Goal: Task Accomplishment & Management: Manage account settings

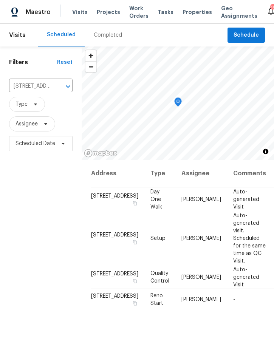
click at [136, 14] on span "Work Orders" at bounding box center [138, 12] width 19 height 15
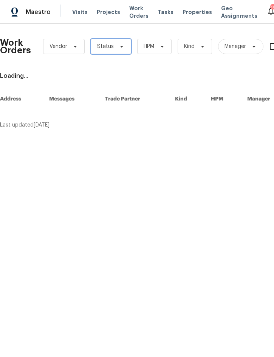
click at [118, 43] on icon at bounding box center [121, 46] width 6 height 6
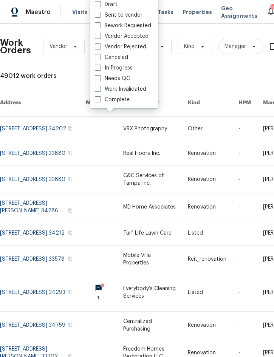
click at [129, 75] on label "Needs QC" at bounding box center [112, 79] width 35 height 8
click at [100, 75] on input "Needs QC" at bounding box center [97, 77] width 5 height 5
checkbox input "true"
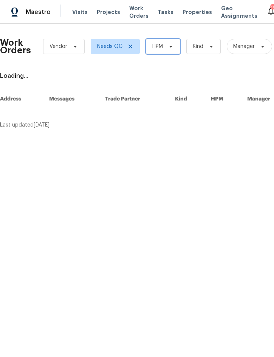
click at [171, 45] on icon at bounding box center [171, 46] width 6 height 6
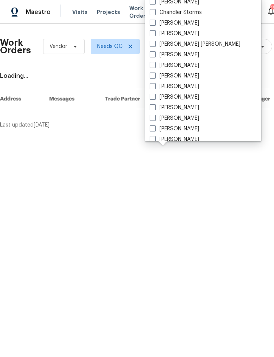
scroll to position [68, 0]
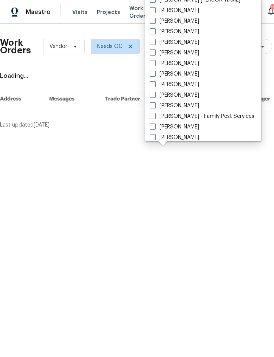
click at [186, 106] on label "[PERSON_NAME]" at bounding box center [173, 106] width 49 height 8
click at [154, 106] on input "[PERSON_NAME]" at bounding box center [151, 104] width 5 height 5
checkbox input "true"
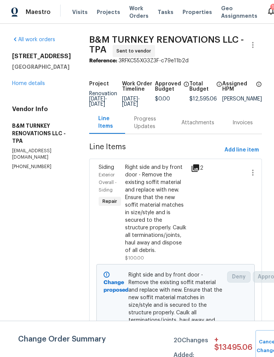
click at [35, 83] on link "Home details" at bounding box center [28, 83] width 33 height 5
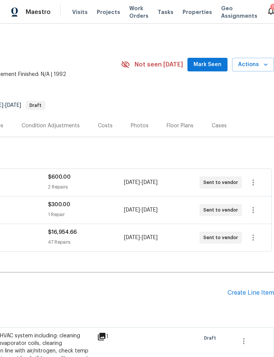
scroll to position [0, 153]
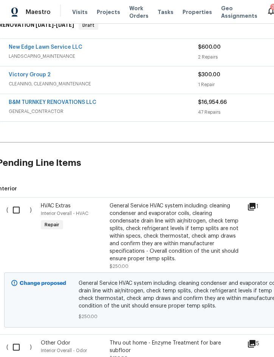
scroll to position [129, 3]
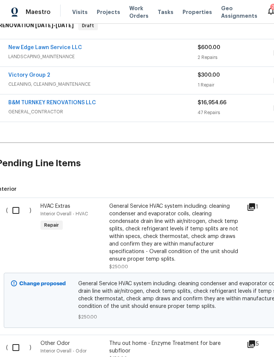
click at [13, 211] on input "checkbox" at bounding box center [19, 210] width 22 height 16
checkbox input "true"
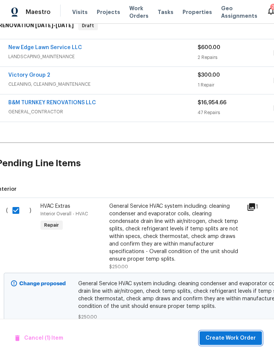
click at [223, 335] on span "Create Work Order" at bounding box center [230, 337] width 50 height 9
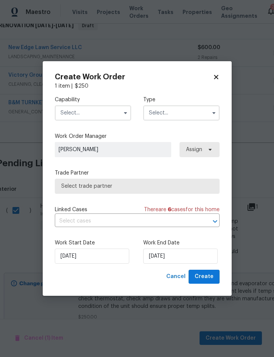
click at [99, 117] on input "text" at bounding box center [93, 112] width 76 height 15
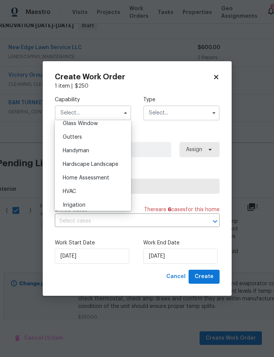
scroll to position [394, 0]
click at [80, 191] on div "HVAC" at bounding box center [93, 191] width 72 height 14
type input "HVAC"
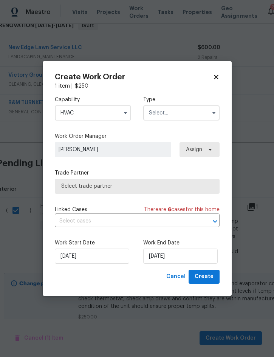
click at [188, 114] on input "text" at bounding box center [181, 112] width 76 height 15
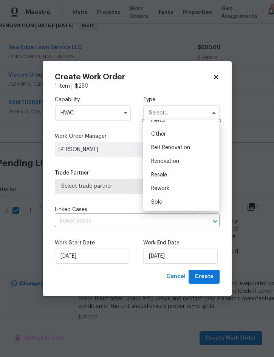
scroll to position [90, 0]
click at [181, 161] on div "Renovation" at bounding box center [181, 161] width 72 height 14
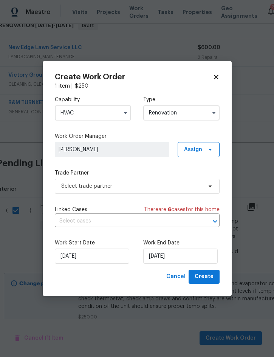
type input "Renovation"
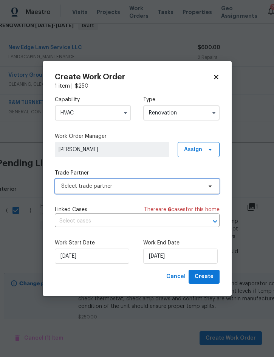
click at [137, 186] on span "Select trade partner" at bounding box center [131, 186] width 141 height 8
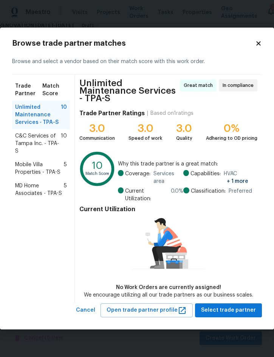
click at [39, 146] on span "C&C Services of Tampa Inc. - TPA-S" at bounding box center [38, 143] width 46 height 23
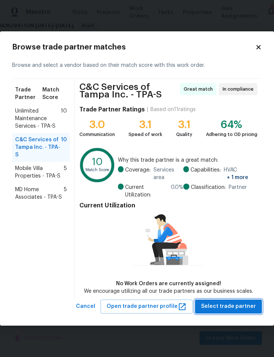
click at [231, 306] on span "Select trade partner" at bounding box center [228, 305] width 55 height 9
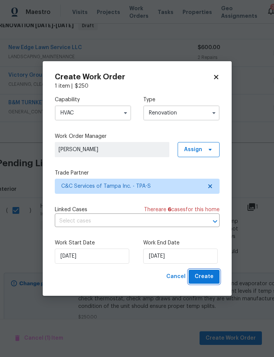
click at [206, 276] on span "Create" at bounding box center [203, 276] width 19 height 9
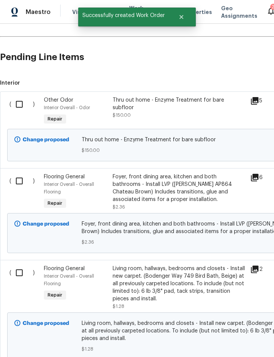
scroll to position [263, 0]
click at [17, 103] on input "checkbox" at bounding box center [22, 104] width 22 height 16
checkbox input "true"
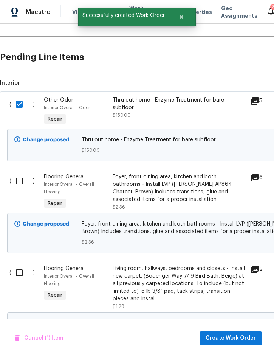
click at [20, 180] on input "checkbox" at bounding box center [22, 181] width 22 height 16
checkbox input "true"
click at [18, 273] on input "checkbox" at bounding box center [22, 272] width 22 height 16
checkbox input "true"
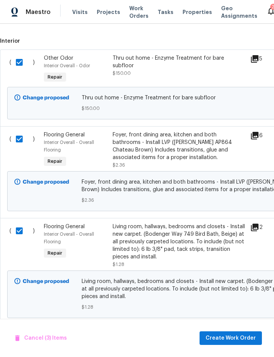
scroll to position [304, 0]
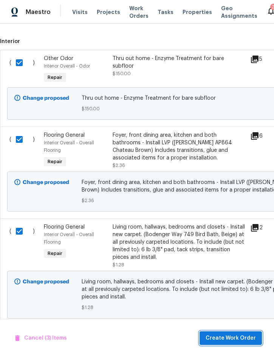
click at [222, 339] on span "Create Work Order" at bounding box center [230, 337] width 50 height 9
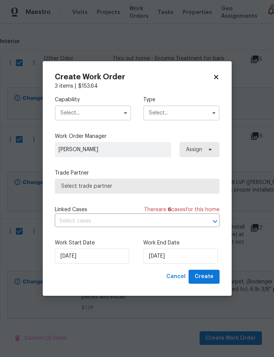
click at [97, 113] on input "text" at bounding box center [93, 112] width 76 height 15
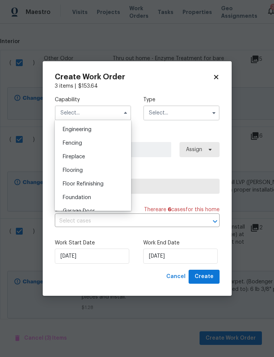
scroll to position [251, 0]
click at [92, 171] on div "Flooring" at bounding box center [93, 171] width 72 height 14
type input "Flooring"
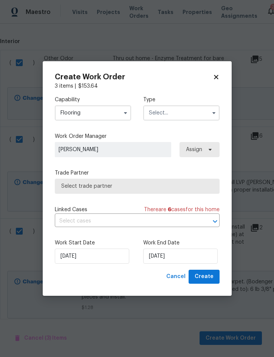
click at [186, 110] on input "text" at bounding box center [181, 112] width 76 height 15
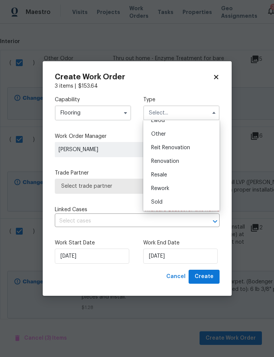
scroll to position [90, 0]
click at [181, 162] on div "Renovation" at bounding box center [181, 161] width 72 height 14
type input "Renovation"
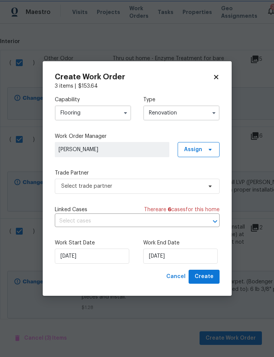
scroll to position [0, 0]
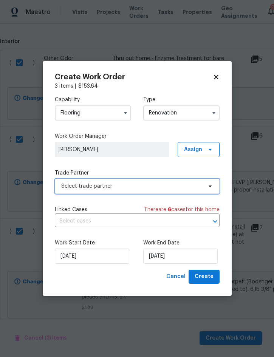
click at [166, 186] on span "Select trade partner" at bounding box center [131, 186] width 141 height 8
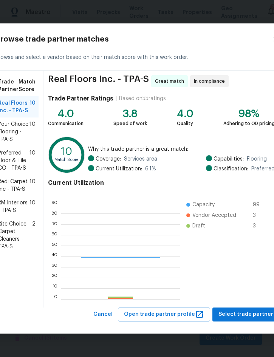
scroll to position [106, 118]
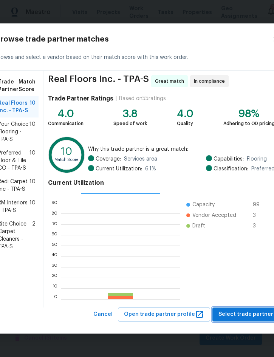
click at [237, 309] on button "Select trade partner" at bounding box center [245, 314] width 67 height 14
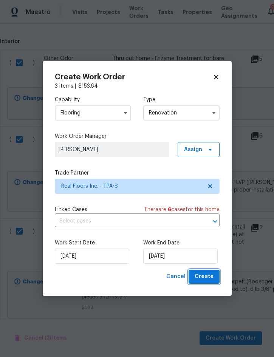
click at [211, 278] on span "Create" at bounding box center [203, 276] width 19 height 9
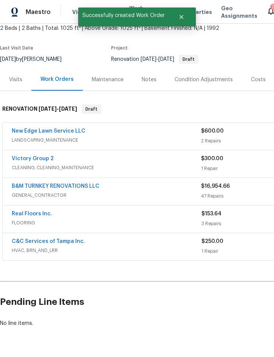
scroll to position [21, 0]
click at [74, 183] on link "B&M TURNKEY RENOVATIONS LLC" at bounding box center [56, 185] width 88 height 5
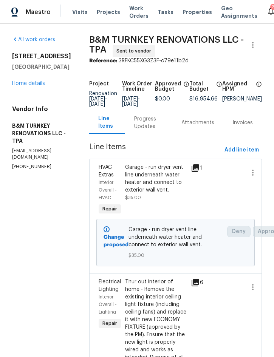
click at [32, 86] on link "Home details" at bounding box center [28, 83] width 33 height 5
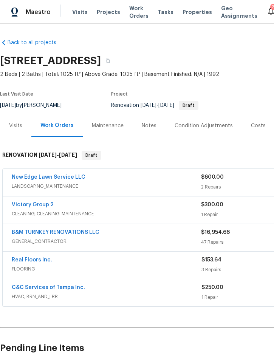
click at [37, 229] on link "B&M TURNKEY RENOVATIONS LLC" at bounding box center [56, 231] width 88 height 5
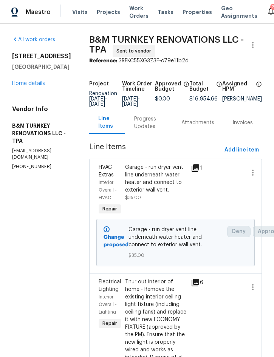
click at [31, 85] on link "Home details" at bounding box center [28, 83] width 33 height 5
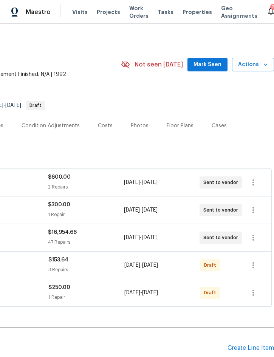
scroll to position [0, 153]
click at [252, 238] on icon "button" at bounding box center [252, 237] width 9 height 9
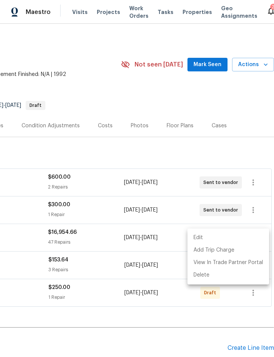
click at [222, 236] on li "Edit" at bounding box center [227, 237] width 81 height 12
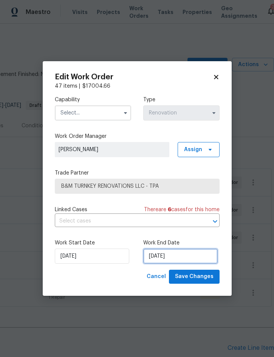
click at [180, 254] on input "10/16/2025" at bounding box center [180, 255] width 74 height 15
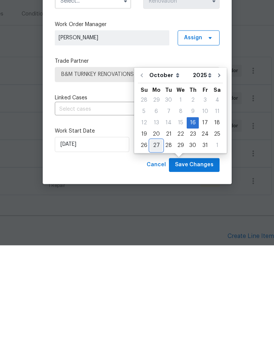
click at [155, 252] on div "27" at bounding box center [156, 257] width 12 height 11
type input "10/27/2025"
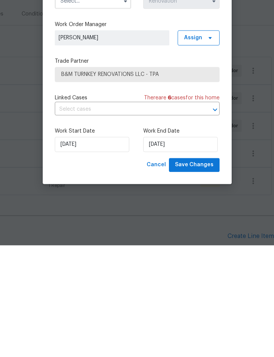
scroll to position [21, 0]
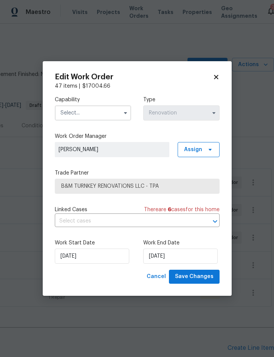
click at [113, 108] on input "text" at bounding box center [93, 112] width 76 height 15
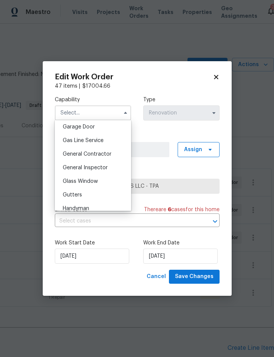
scroll to position [335, 0]
click at [105, 155] on span "General Contractor" at bounding box center [87, 154] width 49 height 5
type input "General Contractor"
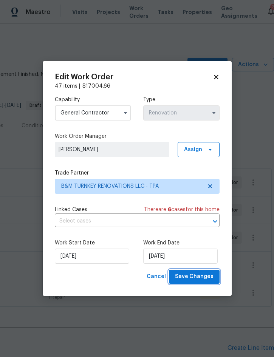
click at [196, 281] on button "Save Changes" at bounding box center [194, 276] width 51 height 14
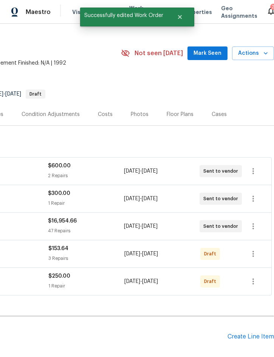
scroll to position [11, 153]
click at [255, 249] on icon "button" at bounding box center [252, 253] width 9 height 9
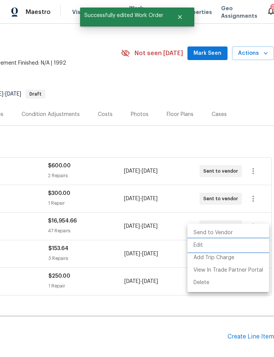
click at [207, 248] on li "Edit" at bounding box center [227, 245] width 81 height 12
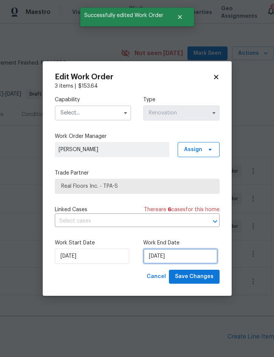
click at [191, 258] on input "10/16/2025" at bounding box center [180, 255] width 74 height 15
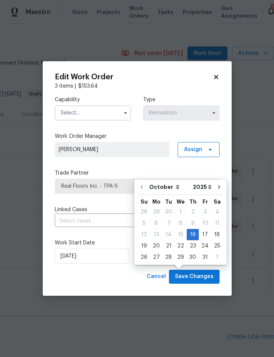
scroll to position [21, 0]
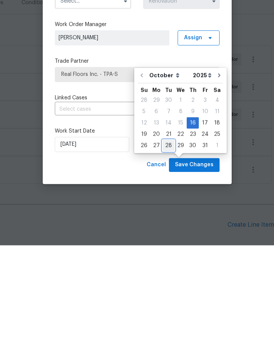
click at [168, 252] on div "28" at bounding box center [168, 257] width 12 height 11
type input "10/28/2025"
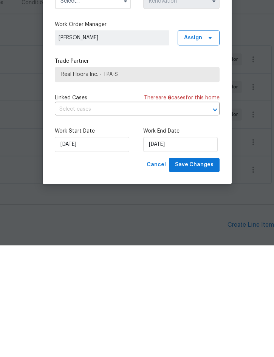
scroll to position [21, 0]
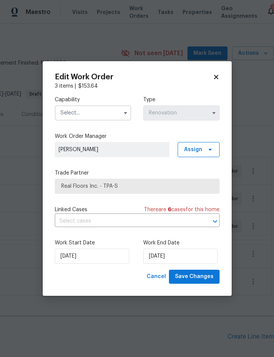
click at [108, 113] on input "text" at bounding box center [93, 112] width 76 height 15
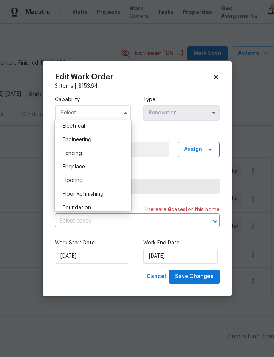
scroll to position [244, 0]
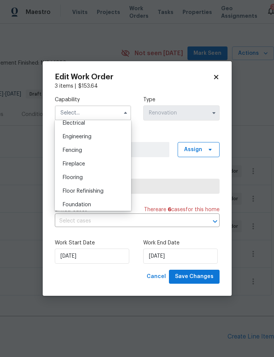
click at [95, 177] on div "Flooring" at bounding box center [93, 178] width 72 height 14
type input "Flooring"
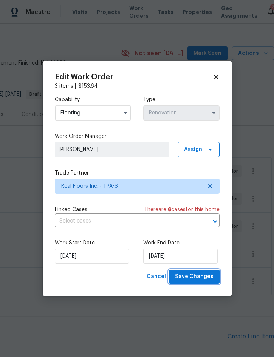
click at [197, 276] on span "Save Changes" at bounding box center [194, 276] width 38 height 9
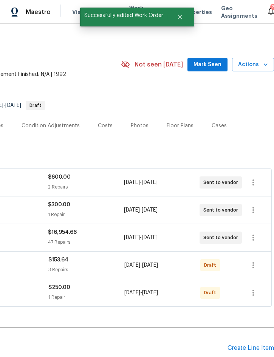
scroll to position [0, 153]
click at [256, 233] on icon "button" at bounding box center [252, 237] width 9 height 9
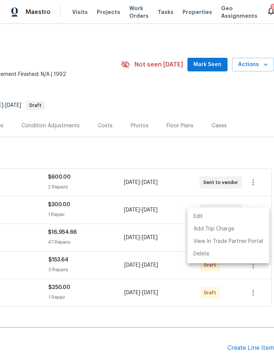
click at [222, 216] on li "Edit" at bounding box center [227, 216] width 81 height 12
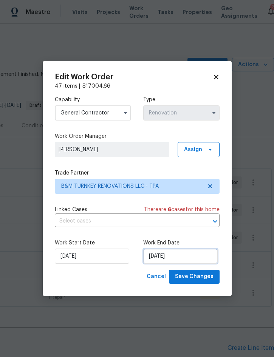
click at [178, 256] on input "10/27/2025" at bounding box center [180, 255] width 74 height 15
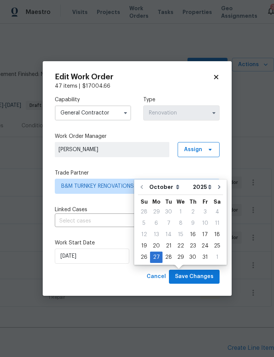
scroll to position [21, 0]
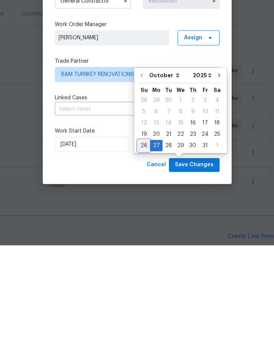
click at [146, 252] on div "26" at bounding box center [144, 257] width 12 height 11
type input "10/26/2025"
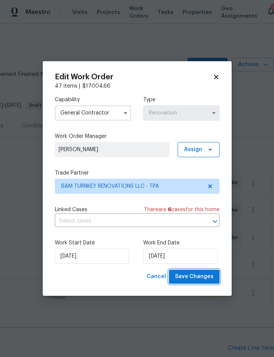
click at [202, 277] on span "Save Changes" at bounding box center [194, 276] width 38 height 9
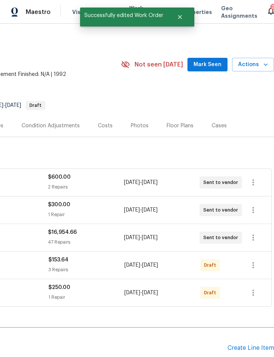
scroll to position [0, 153]
click at [256, 260] on icon "button" at bounding box center [252, 264] width 9 height 9
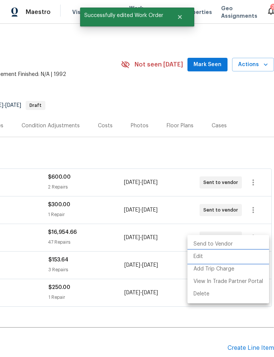
click at [215, 258] on li "Edit" at bounding box center [227, 256] width 81 height 12
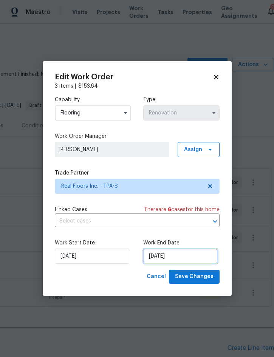
click at [176, 255] on input "10/28/2025" at bounding box center [180, 255] width 74 height 15
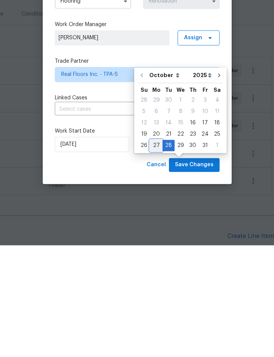
click at [155, 252] on div "27" at bounding box center [156, 257] width 12 height 11
type input "10/27/2025"
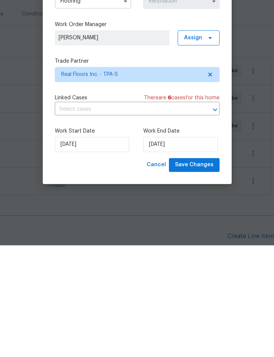
scroll to position [21, 0]
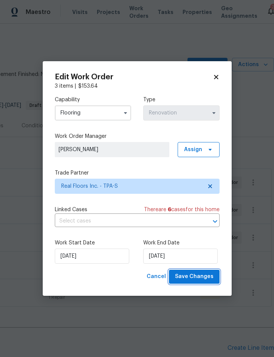
click at [195, 281] on span "Save Changes" at bounding box center [194, 276] width 38 height 9
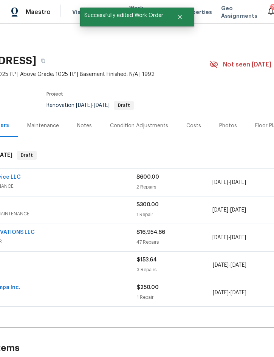
scroll to position [0, 169]
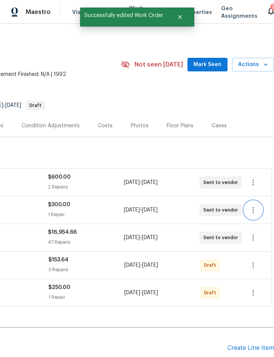
click at [252, 205] on icon "button" at bounding box center [252, 209] width 9 height 9
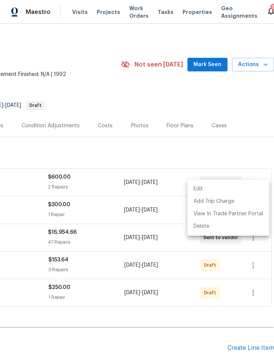
click at [231, 188] on li "Edit" at bounding box center [227, 189] width 81 height 12
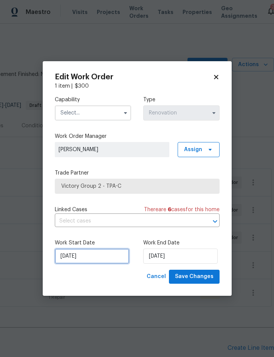
click at [101, 258] on input "10/16/2025" at bounding box center [92, 255] width 74 height 15
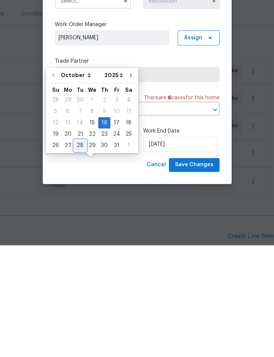
click at [77, 252] on div "28" at bounding box center [80, 257] width 12 height 11
type input "10/28/2025"
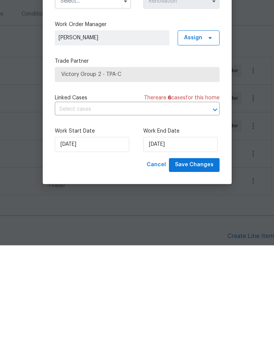
scroll to position [21, 0]
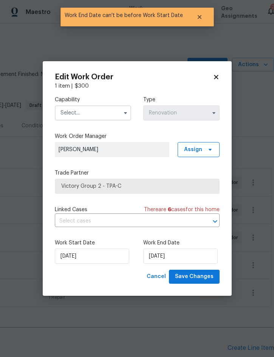
click at [107, 114] on input "text" at bounding box center [93, 112] width 76 height 15
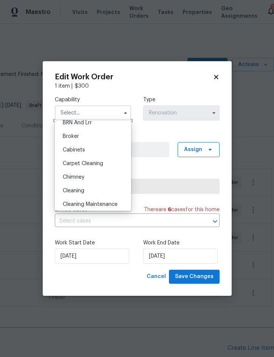
scroll to position [46, 0]
click at [84, 190] on span "Cleaning" at bounding box center [74, 191] width 22 height 5
type input "Cleaning"
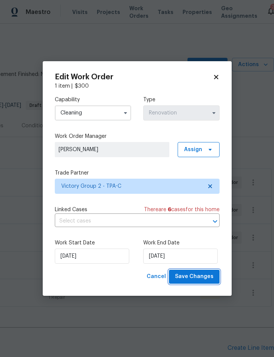
click at [200, 279] on span "Save Changes" at bounding box center [194, 276] width 38 height 9
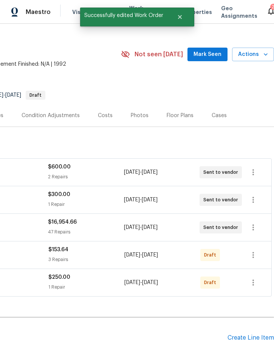
scroll to position [11, 153]
click at [252, 277] on icon "button" at bounding box center [252, 281] width 9 height 9
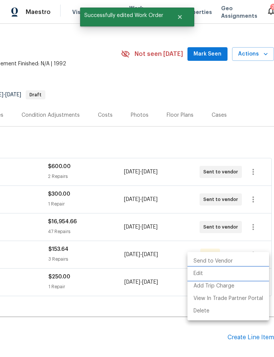
click at [213, 274] on li "Edit" at bounding box center [227, 273] width 81 height 12
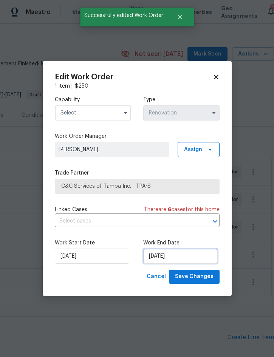
click at [183, 253] on input "10/16/2025" at bounding box center [180, 255] width 74 height 15
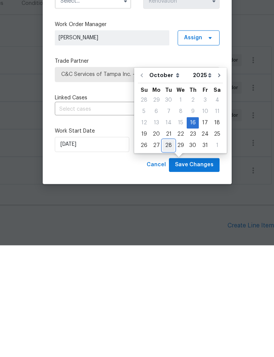
click at [169, 252] on div "28" at bounding box center [168, 257] width 12 height 11
type input "10/28/2025"
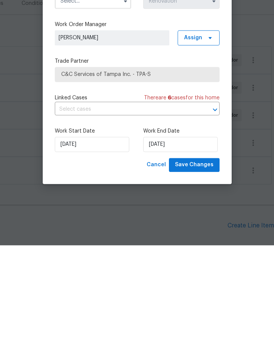
scroll to position [21, 0]
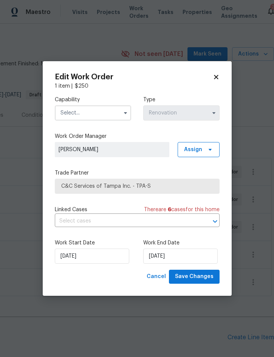
click at [103, 113] on input "text" at bounding box center [93, 112] width 76 height 15
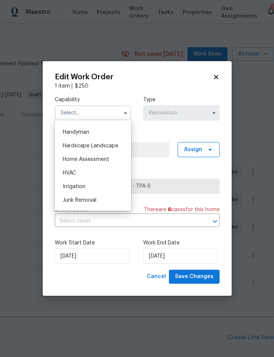
scroll to position [412, 0]
click at [83, 175] on div "HVAC" at bounding box center [93, 173] width 72 height 14
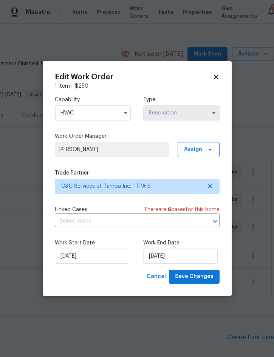
type input "HVAC"
click at [199, 277] on span "Save Changes" at bounding box center [194, 276] width 38 height 9
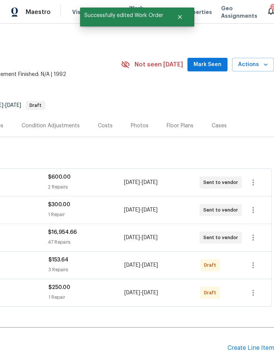
scroll to position [0, 0]
click at [253, 179] on icon "button" at bounding box center [253, 182] width 2 height 6
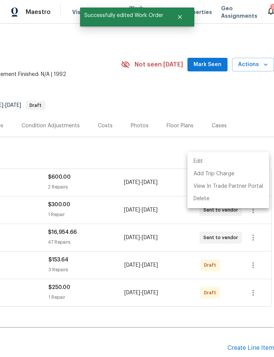
click at [229, 161] on li "Edit" at bounding box center [227, 161] width 81 height 12
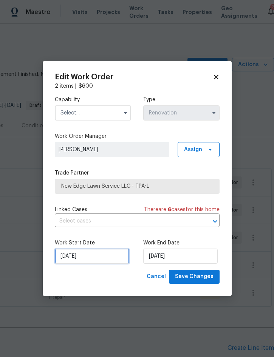
click at [100, 258] on input "10/16/2025" at bounding box center [92, 255] width 74 height 15
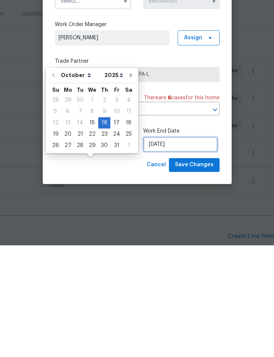
click at [176, 248] on input "10/16/2025" at bounding box center [180, 255] width 74 height 15
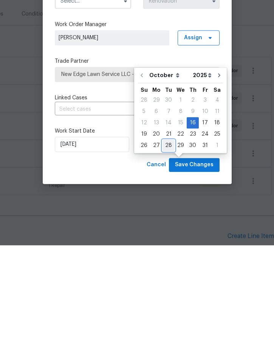
click at [169, 252] on div "28" at bounding box center [168, 257] width 12 height 11
type input "10/28/2025"
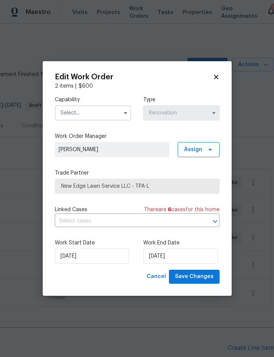
click at [99, 110] on input "text" at bounding box center [93, 112] width 76 height 15
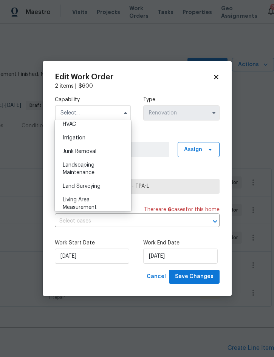
scroll to position [460, 0]
click at [95, 173] on div "Landscaping Maintenance" at bounding box center [93, 169] width 72 height 21
type input "Landscaping Maintenance"
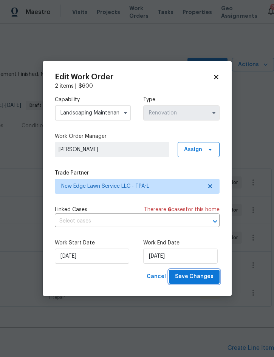
click at [193, 278] on span "Save Changes" at bounding box center [194, 276] width 38 height 9
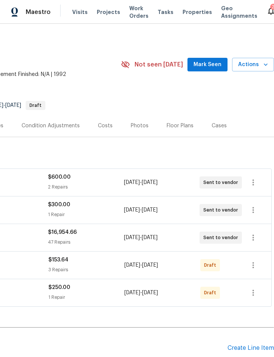
scroll to position [0, 153]
click at [253, 267] on icon "button" at bounding box center [253, 265] width 2 height 6
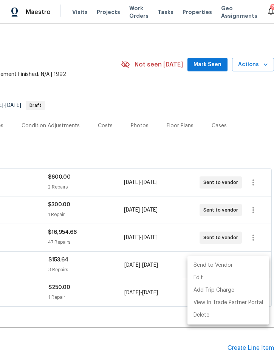
click at [238, 264] on li "Send to Vendor" at bounding box center [227, 265] width 81 height 12
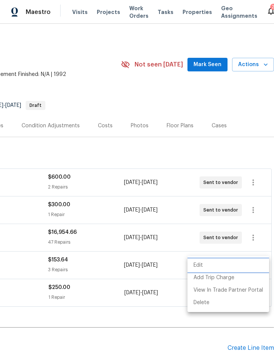
click at [156, 323] on div at bounding box center [137, 178] width 274 height 357
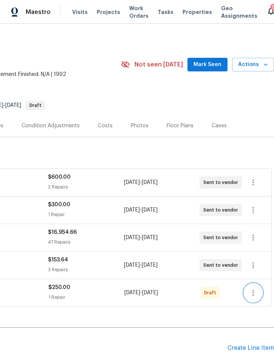
click at [252, 291] on icon "button" at bounding box center [252, 292] width 9 height 9
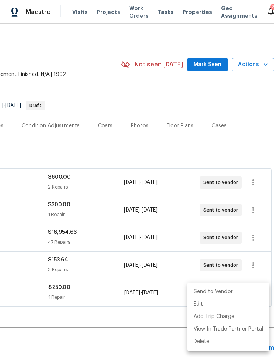
click at [234, 289] on li "Send to Vendor" at bounding box center [227, 291] width 81 height 12
click at [160, 320] on div at bounding box center [137, 178] width 274 height 357
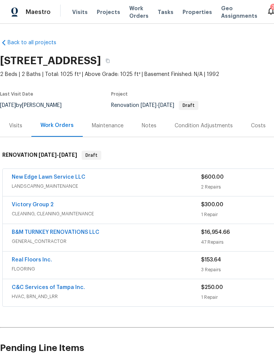
scroll to position [0, 0]
click at [152, 127] on div "Notes" at bounding box center [148, 126] width 15 height 8
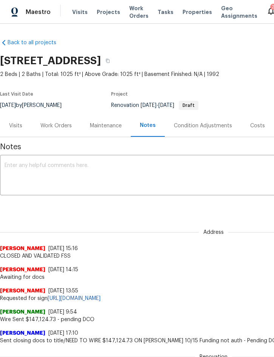
click at [106, 174] on textarea at bounding box center [213, 176] width 417 height 26
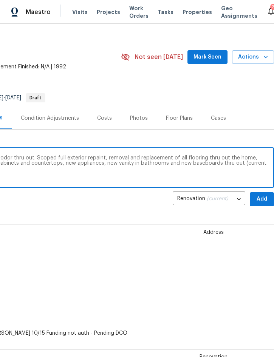
scroll to position [8, 153]
type textarea "D0W completed. Home is in rough shape with a strong pet odor thru out. Scoped f…"
click at [261, 195] on span "Add" at bounding box center [261, 198] width 12 height 9
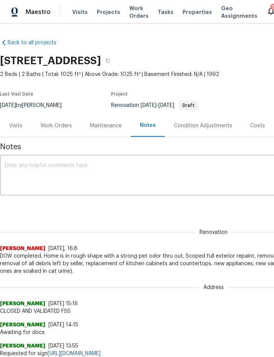
scroll to position [0, 0]
click at [110, 59] on icon "button" at bounding box center [107, 60] width 5 height 5
click at [63, 125] on div "Work Orders" at bounding box center [55, 126] width 31 height 8
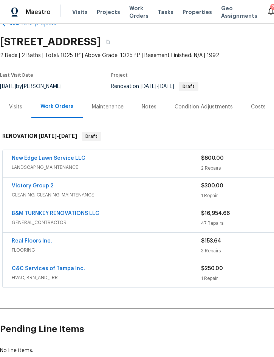
scroll to position [19, 0]
click at [88, 211] on link "B&M TURNKEY RENOVATIONS LLC" at bounding box center [56, 213] width 88 height 5
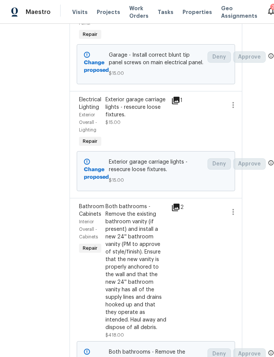
scroll to position [6090, 23]
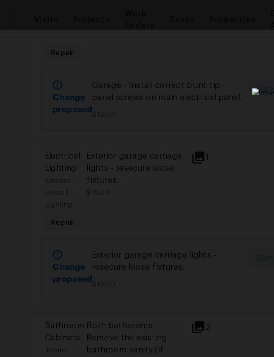
click at [108, 59] on div "Lightbox" at bounding box center [137, 178] width 274 height 357
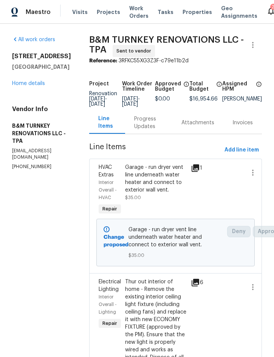
scroll to position [0, 0]
click at [32, 82] on link "Home details" at bounding box center [28, 83] width 33 height 5
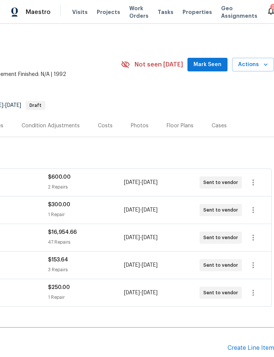
scroll to position [0, 153]
click at [254, 182] on icon "button" at bounding box center [252, 182] width 9 height 9
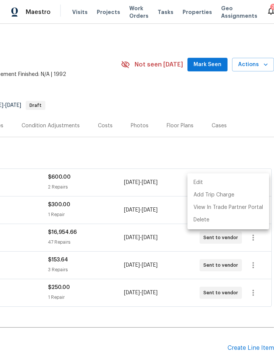
click at [227, 181] on li "Edit" at bounding box center [227, 182] width 81 height 12
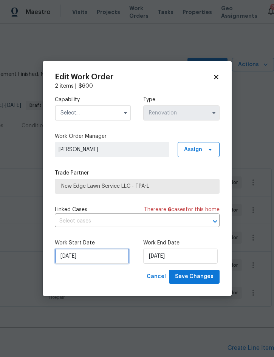
click at [94, 256] on input "10/16/2025" at bounding box center [92, 255] width 74 height 15
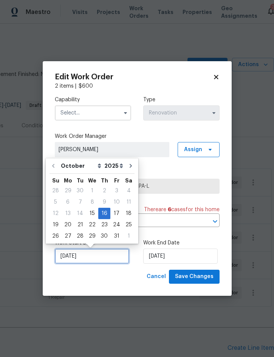
scroll to position [21, 0]
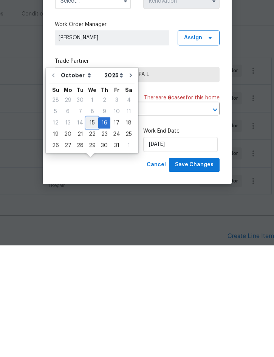
click at [92, 229] on div "15" at bounding box center [92, 234] width 12 height 11
type input "10/15/2025"
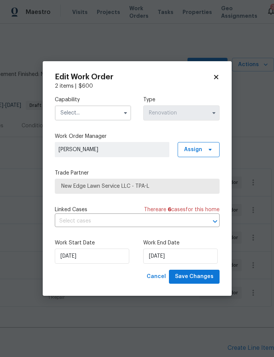
click at [110, 110] on input "text" at bounding box center [93, 112] width 76 height 15
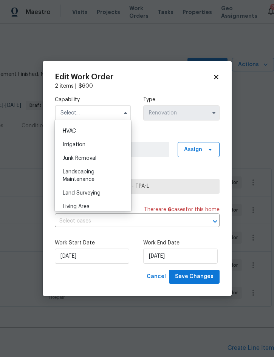
scroll to position [453, 0]
click at [89, 175] on div "Landscaping Maintenance" at bounding box center [93, 176] width 72 height 21
type input "Landscaping Maintenance"
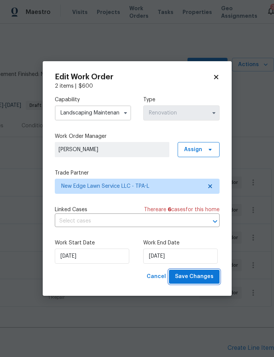
click at [197, 274] on span "Save Changes" at bounding box center [194, 276] width 38 height 9
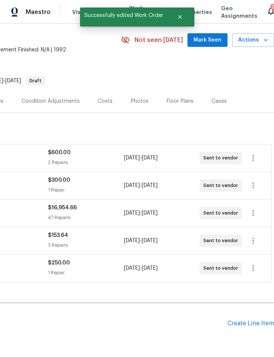
scroll to position [24, 153]
click at [254, 209] on icon "button" at bounding box center [252, 213] width 9 height 9
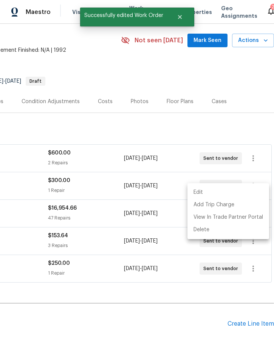
click at [216, 190] on li "Edit" at bounding box center [227, 192] width 81 height 12
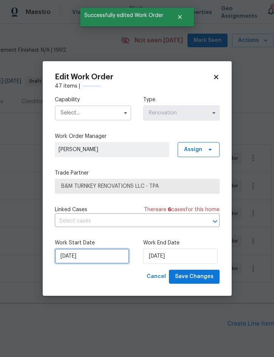
click at [98, 258] on input "10/16/2025" at bounding box center [92, 255] width 74 height 15
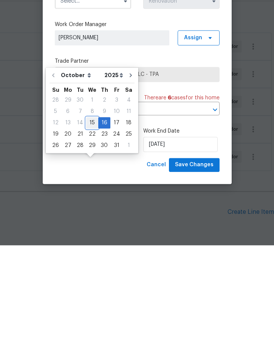
click at [89, 229] on div "15" at bounding box center [92, 234] width 12 height 11
type input "10/15/2025"
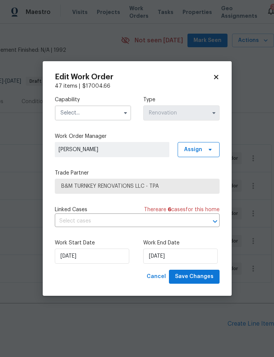
click at [95, 109] on input "text" at bounding box center [93, 112] width 76 height 15
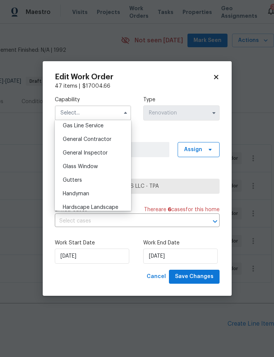
scroll to position [353, 0]
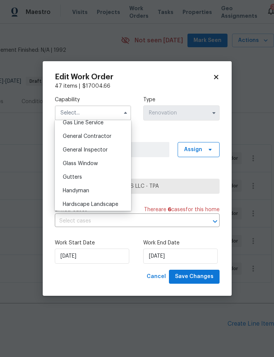
click at [103, 134] on span "General Contractor" at bounding box center [87, 136] width 49 height 5
type input "General Contractor"
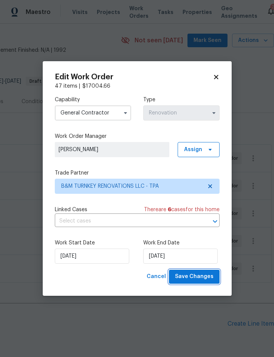
click at [207, 274] on span "Save Changes" at bounding box center [194, 276] width 38 height 9
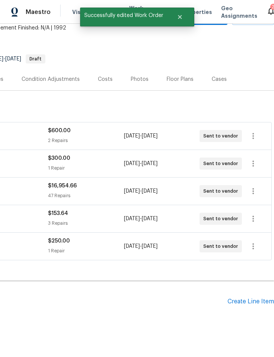
scroll to position [46, 153]
click at [259, 210] on button "button" at bounding box center [253, 219] width 18 height 18
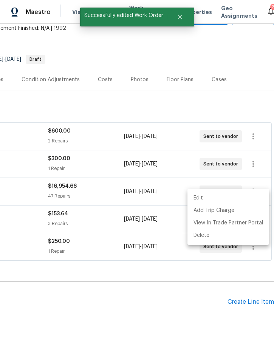
click at [211, 200] on li "Edit" at bounding box center [227, 198] width 81 height 12
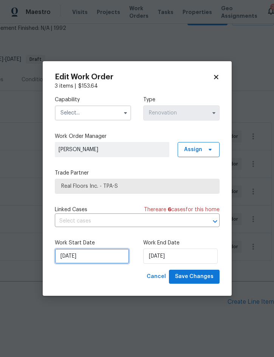
click at [95, 255] on input "10/16/2025" at bounding box center [92, 255] width 74 height 15
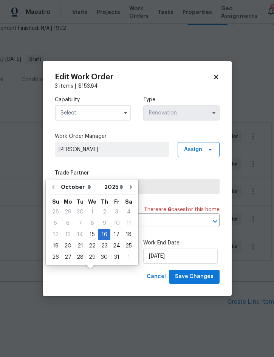
scroll to position [21, 0]
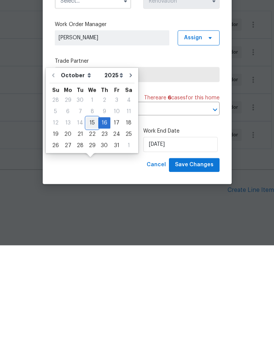
click at [94, 229] on div "15" at bounding box center [92, 234] width 12 height 11
type input "10/15/2025"
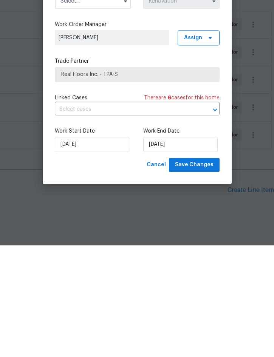
scroll to position [21, 0]
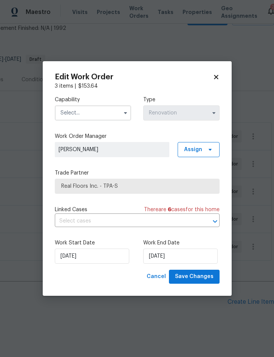
click at [100, 110] on input "text" at bounding box center [93, 112] width 76 height 15
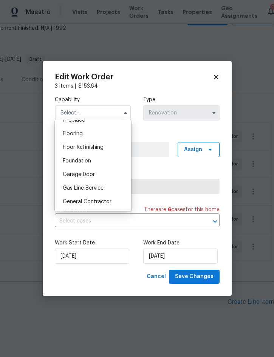
scroll to position [287, 0]
click at [90, 137] on div "Flooring" at bounding box center [93, 135] width 72 height 14
type input "Flooring"
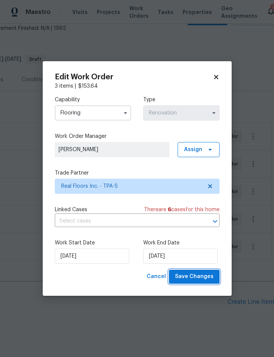
click at [197, 270] on button "Save Changes" at bounding box center [194, 276] width 51 height 14
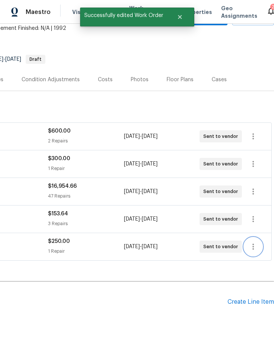
click at [257, 242] on icon "button" at bounding box center [252, 246] width 9 height 9
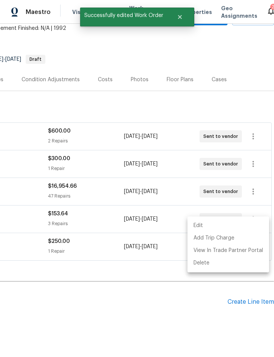
click at [223, 226] on li "Edit" at bounding box center [227, 225] width 81 height 12
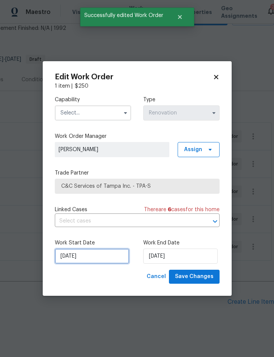
click at [91, 257] on input "10/16/2025" at bounding box center [92, 255] width 74 height 15
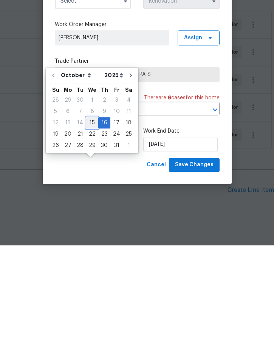
click at [90, 229] on div "15" at bounding box center [92, 234] width 12 height 11
type input "10/15/2025"
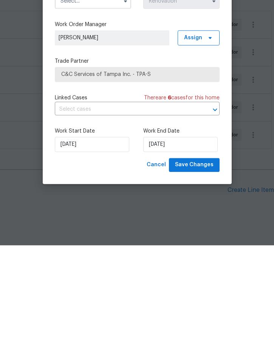
scroll to position [21, 0]
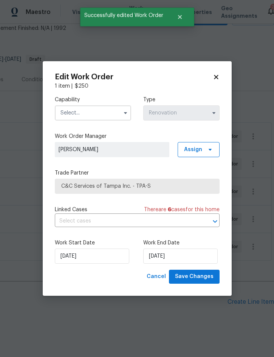
click at [99, 112] on input "text" at bounding box center [93, 112] width 76 height 15
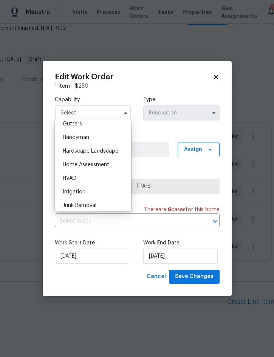
scroll to position [409, 0]
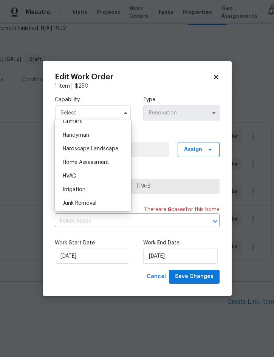
click at [90, 174] on div "HVAC" at bounding box center [93, 176] width 72 height 14
type input "HVAC"
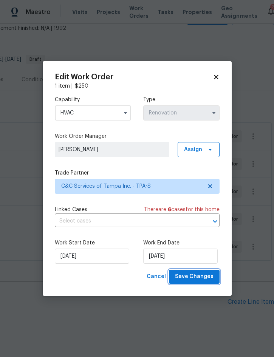
click at [203, 279] on span "Save Changes" at bounding box center [194, 276] width 38 height 9
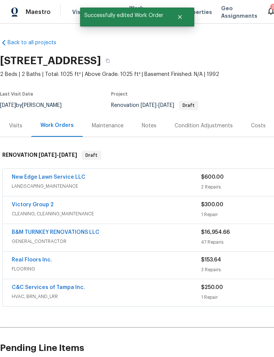
scroll to position [0, 0]
click at [33, 257] on link "Real Floors Inc." at bounding box center [32, 259] width 40 height 5
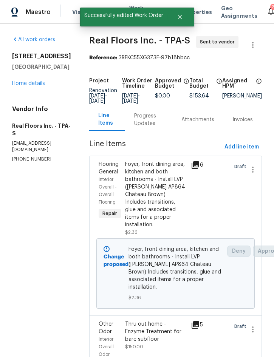
click at [151, 114] on div "Progress Updates" at bounding box center [148, 119] width 29 height 15
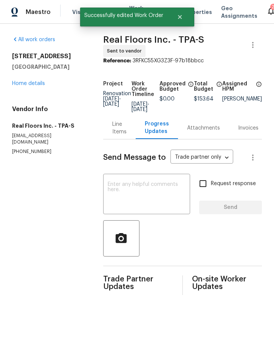
click at [140, 185] on textarea at bounding box center [147, 194] width 78 height 26
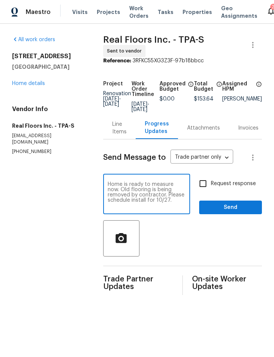
type textarea "Home is ready to measure now. Old flooring is being removed by contractor. Plea…"
click at [229, 203] on span "Send" at bounding box center [230, 207] width 51 height 9
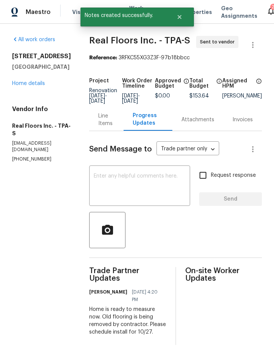
click at [112, 122] on div "Line Items" at bounding box center [106, 119] width 16 height 15
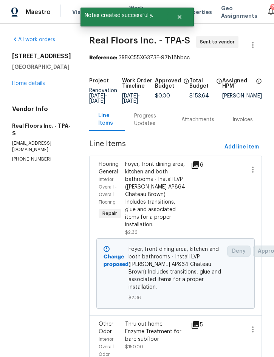
click at [32, 86] on link "Home details" at bounding box center [28, 83] width 33 height 5
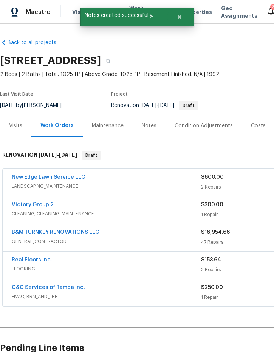
click at [66, 174] on link "New Edge Lawn Service LLC" at bounding box center [49, 176] width 74 height 5
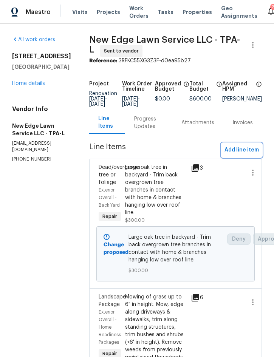
click at [244, 152] on span "Add line item" at bounding box center [241, 149] width 34 height 9
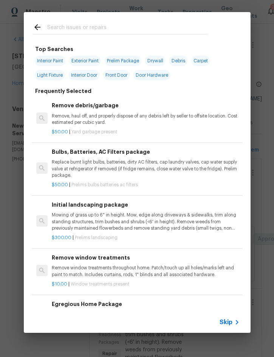
click at [131, 26] on input "text" at bounding box center [127, 28] width 160 height 11
type input "Backfill"
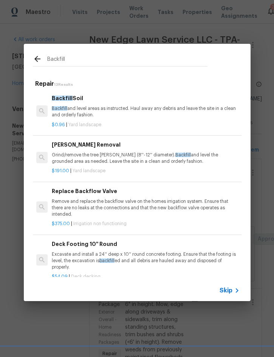
click at [107, 108] on p "Backfill and level areas as instructed. Haul away any debris and leave the site…" at bounding box center [145, 111] width 187 height 13
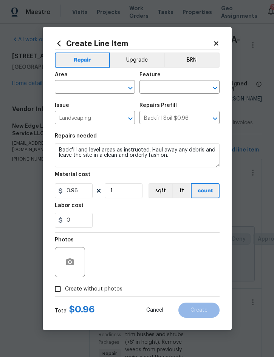
click at [91, 105] on div "Issue" at bounding box center [95, 108] width 80 height 10
click at [100, 90] on input "text" at bounding box center [84, 88] width 59 height 12
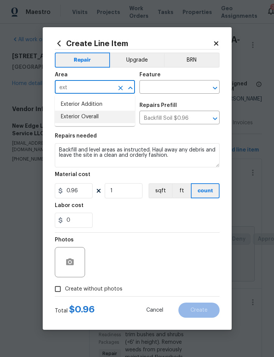
click at [97, 117] on li "Exterior Overall" at bounding box center [95, 117] width 80 height 12
type input "Exterior Overall"
click at [177, 92] on input "text" at bounding box center [168, 88] width 59 height 12
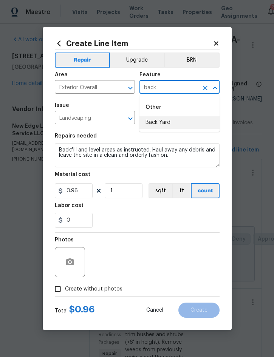
click at [172, 118] on li "Back Yard" at bounding box center [179, 122] width 80 height 12
type input "Back Yard"
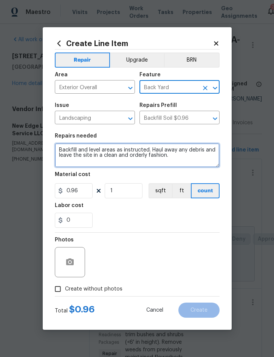
click at [63, 153] on textarea "Backfill and level areas as instructed. Haul away any debris and leave the site…" at bounding box center [137, 155] width 164 height 24
click at [63, 146] on textarea "Backfill and level areas as instructed. Haul away any debris and leave the site…" at bounding box center [137, 155] width 164 height 24
click at [63, 145] on textarea "Backfill and level areas as instructed. Haul away any debris and leave the site…" at bounding box center [137, 155] width 164 height 24
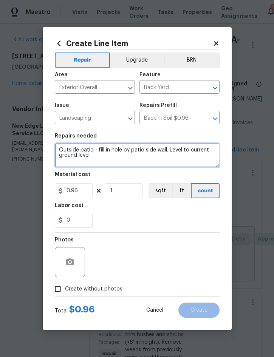
type textarea "Outside patio - fill in hole by patio side wall. Level to current ground level."
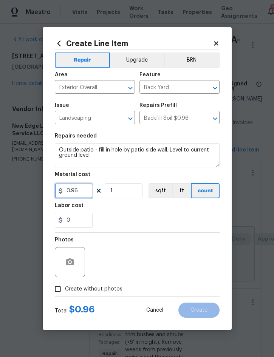
click at [70, 194] on input "0.96" at bounding box center [74, 190] width 38 height 15
click at [74, 188] on input "0.96" at bounding box center [74, 190] width 38 height 15
type input "50"
click at [176, 224] on div "0" at bounding box center [137, 219] width 164 height 15
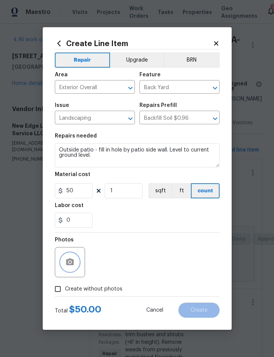
click at [76, 265] on button "button" at bounding box center [70, 262] width 18 height 18
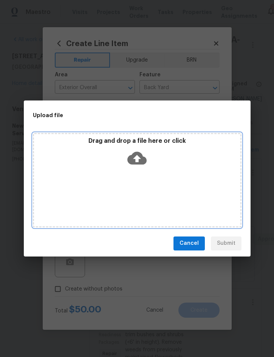
click at [188, 174] on div "Drag and drop a file here or click" at bounding box center [137, 180] width 208 height 94
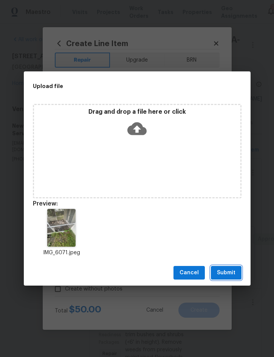
click at [226, 274] on span "Submit" at bounding box center [226, 272] width 18 height 9
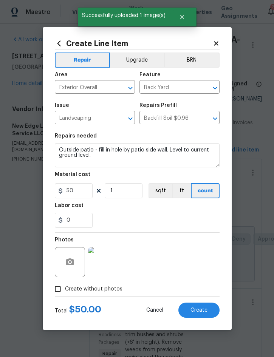
click at [198, 310] on span "Create" at bounding box center [198, 310] width 17 height 6
type input "0"
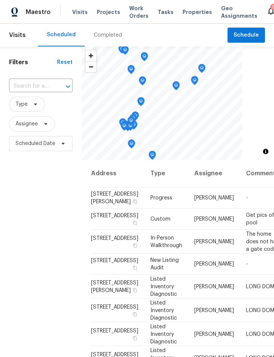
click at [187, 8] on span "Properties" at bounding box center [196, 12] width 29 height 8
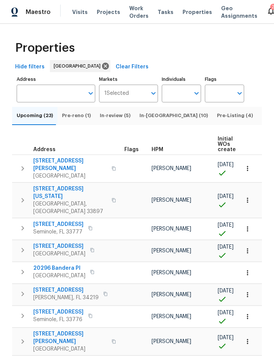
click at [184, 95] on input "Individuals" at bounding box center [175, 94] width 28 height 18
type input "[PERSON_NAME]"
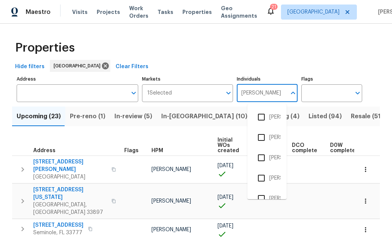
click at [273, 91] on icon "Close" at bounding box center [292, 93] width 9 height 9
click at [273, 92] on input "[PERSON_NAME]" at bounding box center [261, 94] width 49 height 18
click at [273, 93] on icon "Open" at bounding box center [292, 93] width 9 height 9
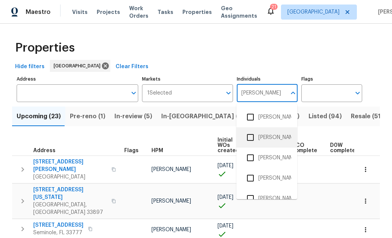
click at [273, 141] on li "[PERSON_NAME]" at bounding box center [266, 138] width 49 height 16
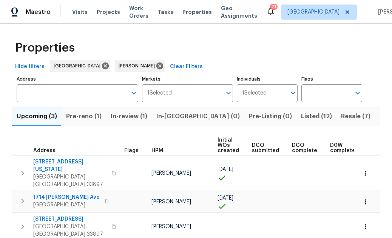
scroll to position [14, 0]
click at [86, 111] on span "Pre-reno (1)" at bounding box center [83, 116] width 35 height 11
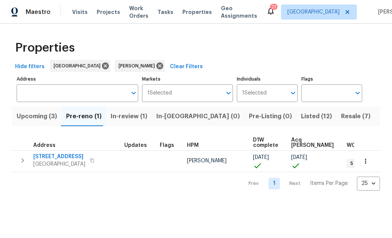
click at [22, 158] on icon "button" at bounding box center [22, 160] width 9 height 9
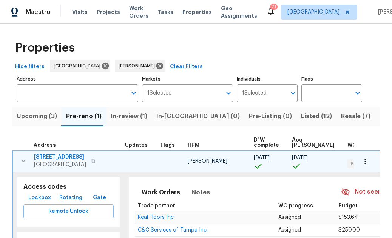
click at [35, 203] on button "Lockbox" at bounding box center [39, 198] width 29 height 14
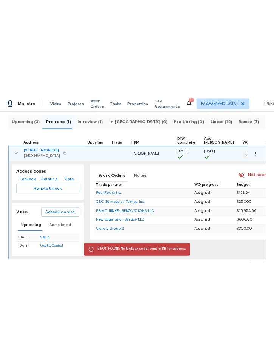
scroll to position [78, 0]
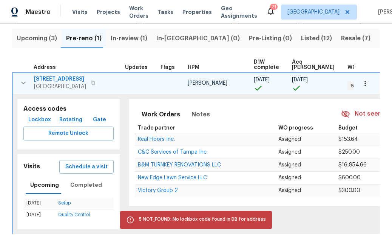
click at [36, 118] on span "Lockbox" at bounding box center [39, 119] width 23 height 9
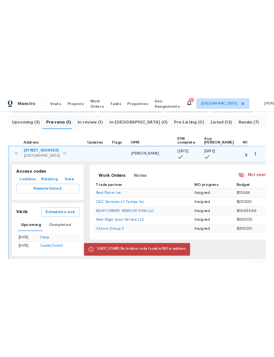
scroll to position [0, 0]
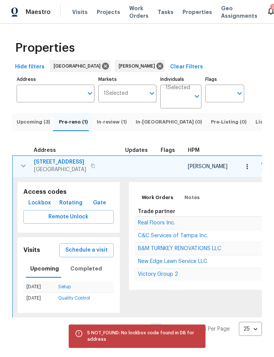
click at [251, 175] on button "button" at bounding box center [246, 166] width 17 height 17
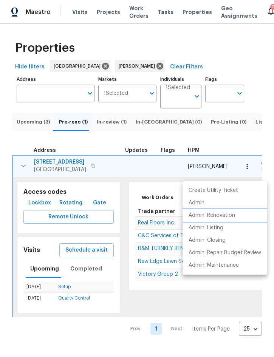
click at [232, 216] on p "Admin: Renovation" at bounding box center [211, 215] width 46 height 8
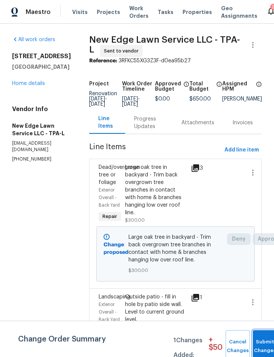
click at [266, 342] on button "Submit Changes" at bounding box center [264, 346] width 24 height 32
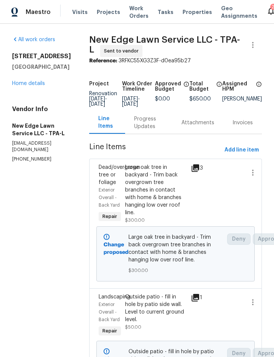
click at [33, 85] on link "Home details" at bounding box center [28, 83] width 33 height 5
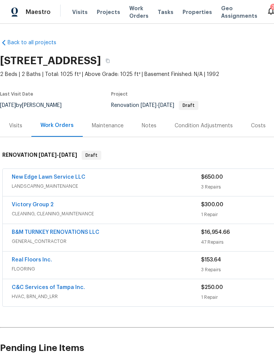
click at [254, 124] on div "Costs" at bounding box center [258, 126] width 15 height 8
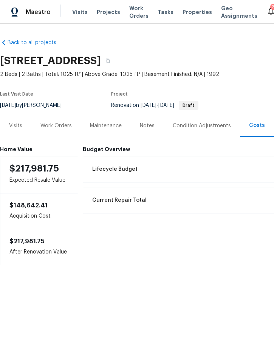
click at [66, 122] on div "Work Orders" at bounding box center [55, 126] width 31 height 8
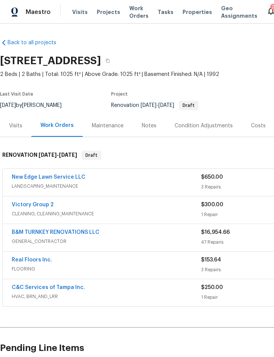
click at [106, 12] on span "Projects" at bounding box center [108, 12] width 23 height 8
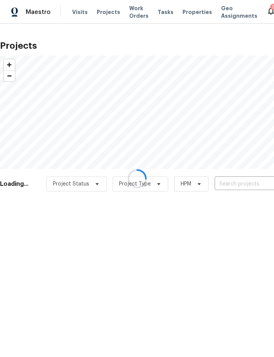
click at [232, 183] on div at bounding box center [137, 178] width 274 height 357
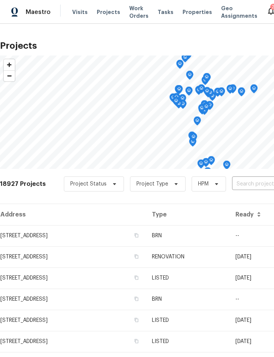
click at [250, 181] on input "text" at bounding box center [275, 184] width 86 height 12
type input "203 su"
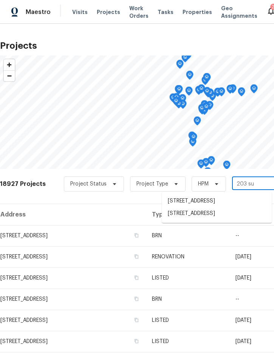
click at [215, 218] on li "[STREET_ADDRESS]" at bounding box center [216, 213] width 110 height 12
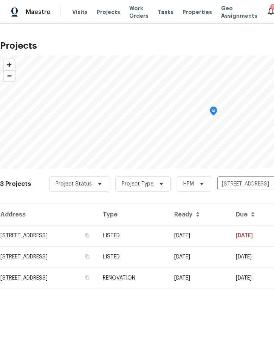
click at [168, 235] on td "LISTED" at bounding box center [132, 235] width 71 height 21
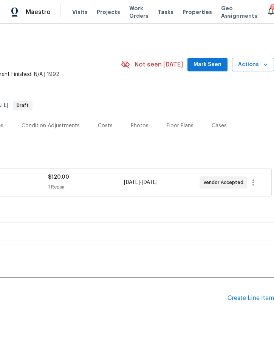
click at [248, 298] on div "Create Line Item" at bounding box center [250, 297] width 46 height 7
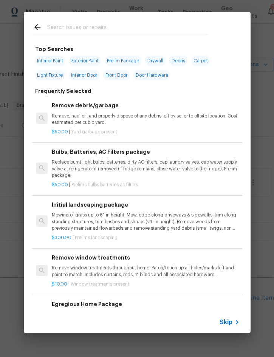
scroll to position [0, 153]
click at [117, 26] on input "text" at bounding box center [127, 28] width 160 height 11
click at [120, 24] on input "text" at bounding box center [127, 28] width 160 height 11
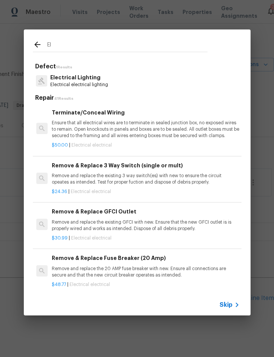
type input "E"
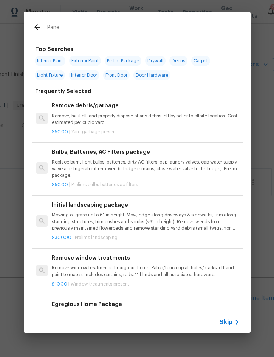
type input "Panel"
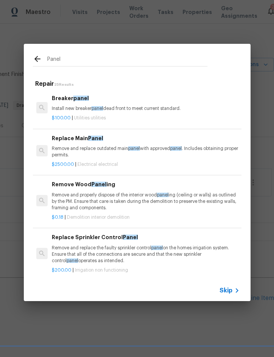
click at [101, 143] on div "Replace Main Panel Remove and replace outdated main panel with approved panel .…" at bounding box center [145, 146] width 187 height 25
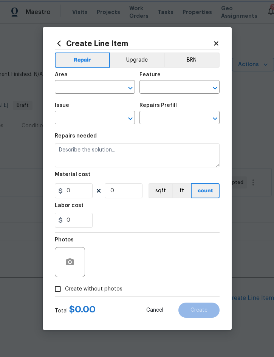
type input "Electrical"
type textarea "Remove and replace outdated main panel with approved panel. Includes obtaining …"
type input "1"
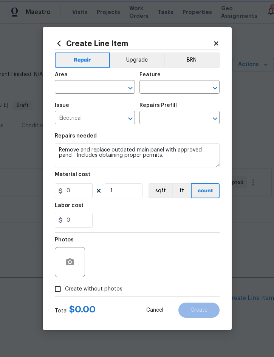
type input "Replace Main Panel $2,500.00"
type input "2500"
click at [97, 89] on input "text" at bounding box center [84, 88] width 59 height 12
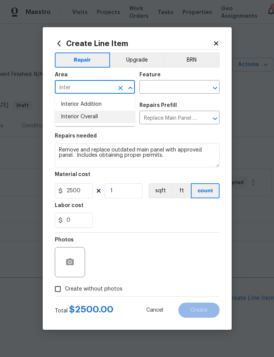
click at [97, 117] on li "Interior Overall" at bounding box center [95, 117] width 80 height 12
type input "Interior Overall"
click at [174, 87] on input "text" at bounding box center [168, 88] width 59 height 12
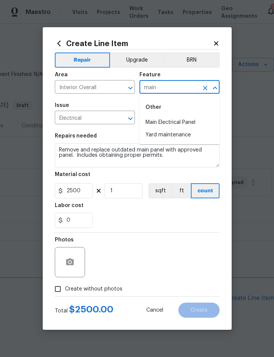
click at [194, 122] on li "Main Electrical Panel" at bounding box center [179, 122] width 80 height 12
type input "Main Electrical Panel"
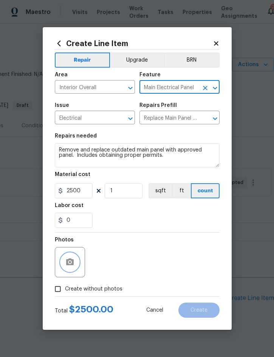
click at [73, 261] on icon "button" at bounding box center [70, 261] width 8 height 7
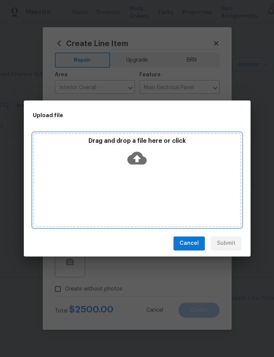
click at [177, 167] on div "Drag and drop a file here or click" at bounding box center [137, 153] width 206 height 32
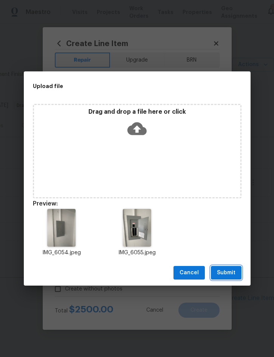
click at [226, 270] on span "Submit" at bounding box center [226, 272] width 18 height 9
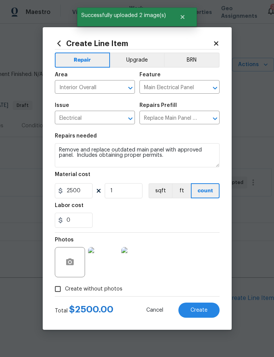
click at [204, 309] on span "Create" at bounding box center [198, 310] width 17 height 6
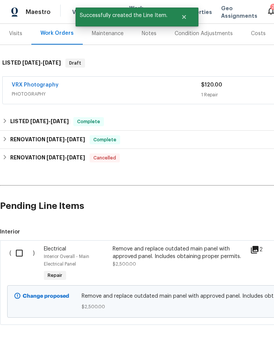
scroll to position [91, 0]
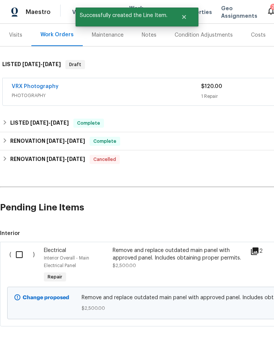
click at [19, 254] on input "checkbox" at bounding box center [22, 254] width 22 height 16
checkbox input "true"
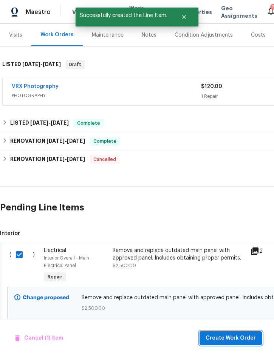
click at [237, 340] on span "Create Work Order" at bounding box center [230, 337] width 50 height 9
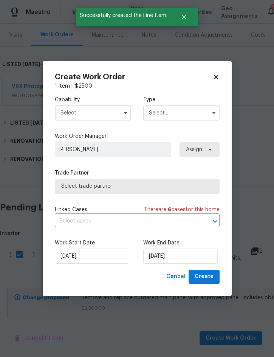
click at [99, 115] on input "text" at bounding box center [93, 112] width 76 height 15
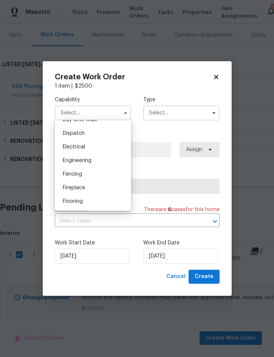
scroll to position [203, 0]
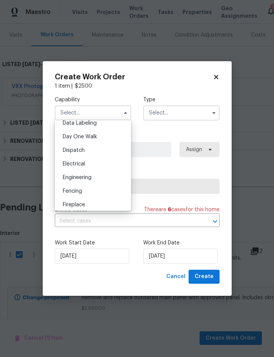
click at [92, 161] on div "Electrical" at bounding box center [93, 164] width 72 height 14
type input "Electrical"
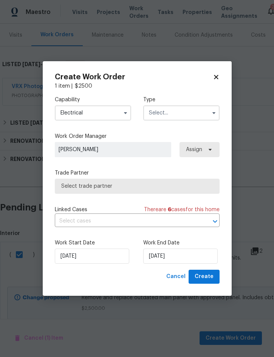
click at [175, 112] on input "text" at bounding box center [181, 112] width 76 height 15
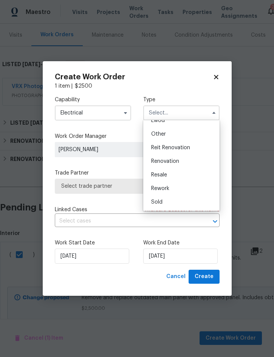
scroll to position [90, 0]
click at [181, 160] on div "Renovation" at bounding box center [181, 161] width 72 height 14
type input "Renovation"
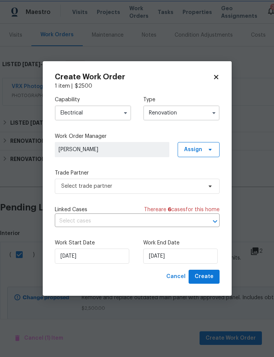
scroll to position [0, 0]
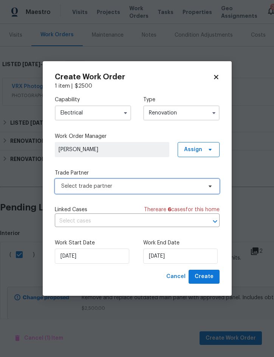
click at [152, 185] on span "Select trade partner" at bounding box center [131, 186] width 141 height 8
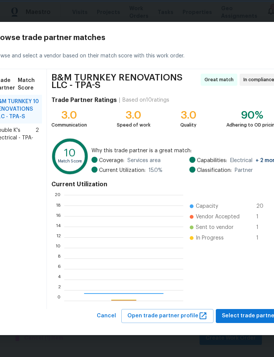
scroll to position [106, 119]
click at [23, 132] on span "Double K's Electrical - TPA-S" at bounding box center [15, 137] width 41 height 23
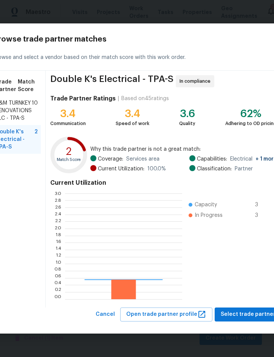
scroll to position [106, 117]
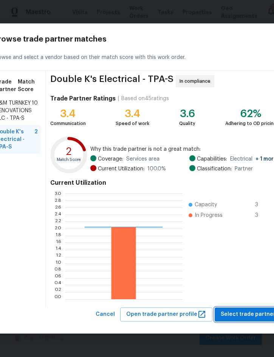
click at [245, 313] on span "Select trade partner" at bounding box center [247, 313] width 55 height 9
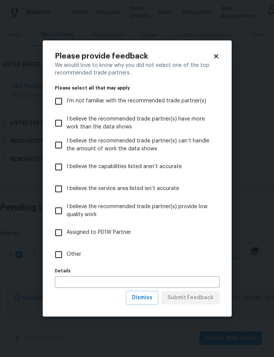
click at [77, 255] on span "Other" at bounding box center [73, 254] width 15 height 8
click at [66, 255] on input "Other" at bounding box center [59, 254] width 16 height 16
checkbox input "true"
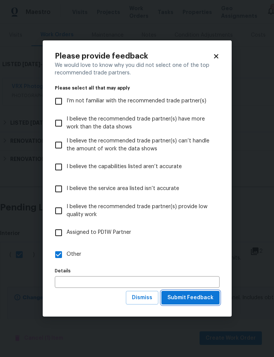
click at [202, 297] on span "Submit Feedback" at bounding box center [190, 297] width 46 height 9
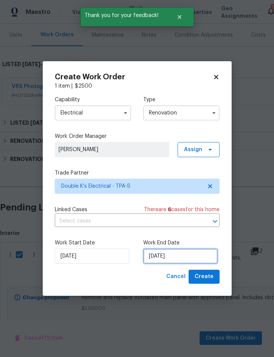
click at [189, 255] on input "10/15/2025" at bounding box center [180, 255] width 74 height 15
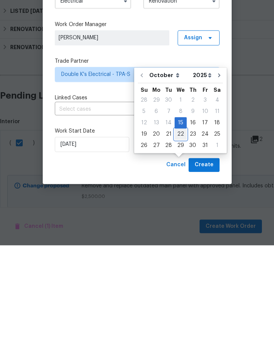
click at [179, 240] on div "22" at bounding box center [180, 245] width 12 height 11
type input "10/22/2025"
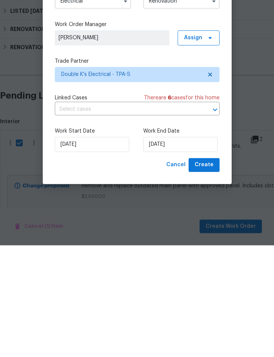
scroll to position [21, 0]
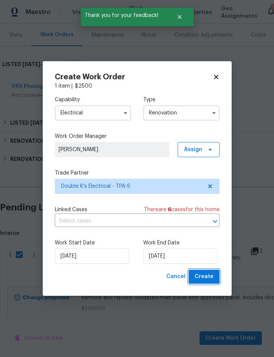
click at [206, 275] on span "Create" at bounding box center [203, 276] width 19 height 9
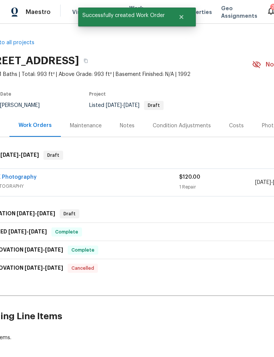
scroll to position [0, 23]
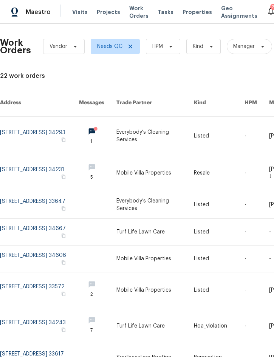
click at [82, 11] on span "Visits" at bounding box center [79, 12] width 15 height 8
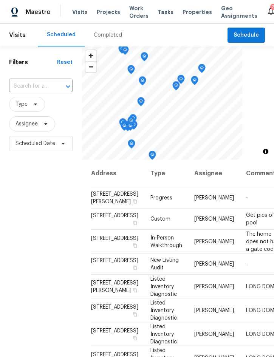
click at [43, 85] on input "text" at bounding box center [30, 86] width 42 height 12
type input "203 summ"
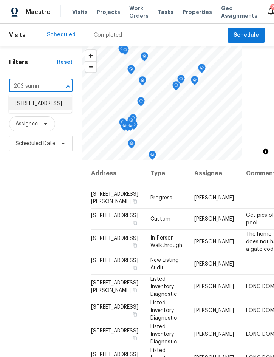
click at [45, 110] on li "[STREET_ADDRESS]" at bounding box center [40, 103] width 63 height 12
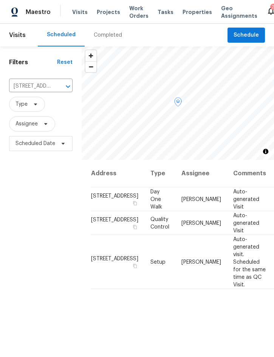
click at [0, 0] on icon at bounding box center [0, 0] width 0 height 0
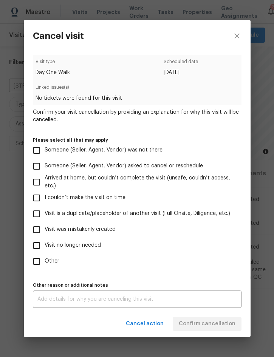
click at [97, 228] on span "Visit was mistakenly created" at bounding box center [80, 229] width 71 height 8
click at [45, 228] on input "Visit was mistakenly created" at bounding box center [37, 229] width 16 height 16
checkbox input "true"
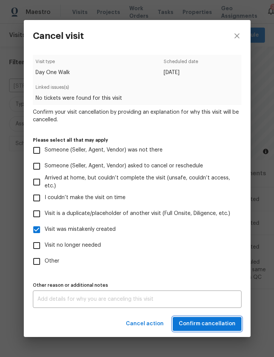
click at [213, 324] on span "Confirm cancellation" at bounding box center [206, 323] width 57 height 9
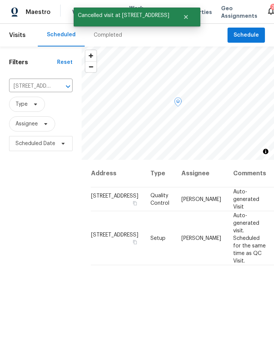
click at [0, 0] on icon at bounding box center [0, 0] width 0 height 0
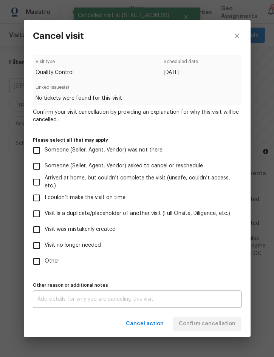
click at [95, 230] on span "Visit was mistakenly created" at bounding box center [80, 229] width 71 height 8
click at [45, 230] on input "Visit was mistakenly created" at bounding box center [37, 229] width 16 height 16
checkbox input "true"
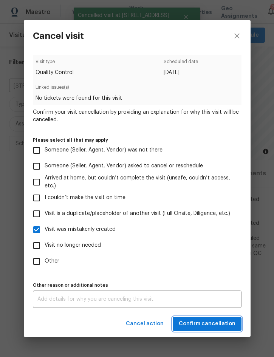
click at [208, 323] on span "Confirm cancellation" at bounding box center [206, 323] width 57 height 9
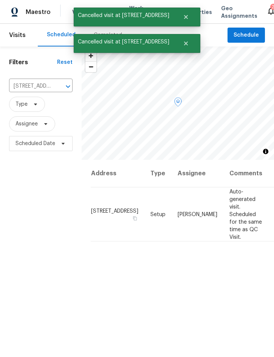
click at [0, 0] on icon at bounding box center [0, 0] width 0 height 0
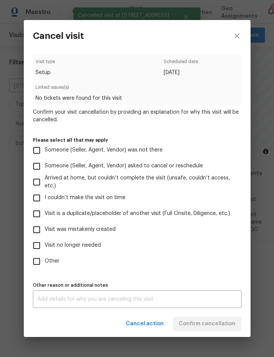
click at [100, 231] on span "Visit was mistakenly created" at bounding box center [80, 229] width 71 height 8
click at [45, 231] on input "Visit was mistakenly created" at bounding box center [37, 229] width 16 height 16
checkbox input "true"
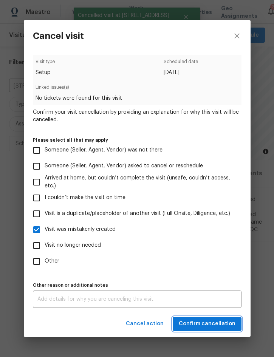
click at [216, 323] on span "Confirm cancellation" at bounding box center [206, 323] width 57 height 9
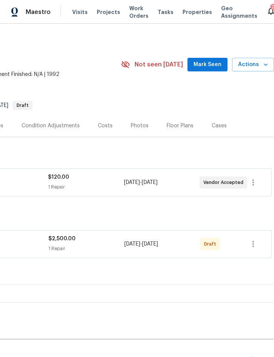
scroll to position [0, 153]
click at [254, 243] on icon "button" at bounding box center [252, 243] width 9 height 9
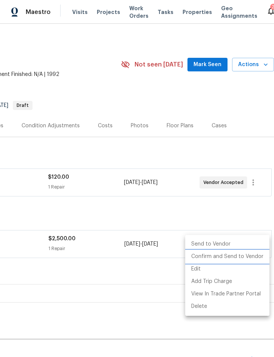
click at [247, 254] on li "Confirm and Send to Vendor" at bounding box center [227, 256] width 84 height 12
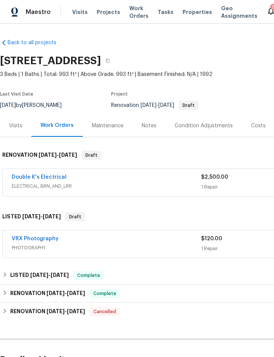
scroll to position [0, 0]
click at [144, 126] on div "Notes" at bounding box center [148, 126] width 15 height 8
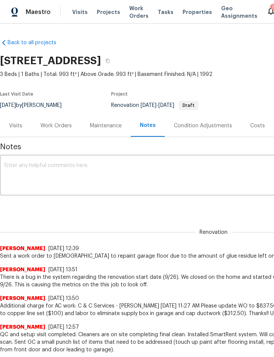
click at [108, 172] on textarea at bounding box center [213, 176] width 417 height 26
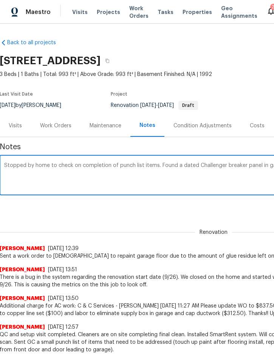
scroll to position [0, 140]
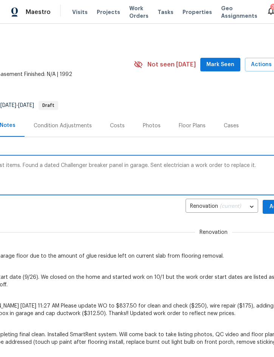
type textarea "Stopped by home to check on completion of punch list items. Found a dated Chall…"
click at [270, 204] on span "Add" at bounding box center [274, 206] width 12 height 9
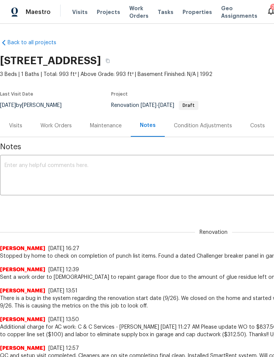
scroll to position [0, 0]
click at [251, 125] on div "Costs" at bounding box center [257, 126] width 15 height 8
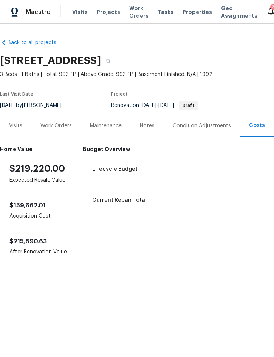
click at [61, 122] on div "Work Orders" at bounding box center [55, 126] width 31 height 8
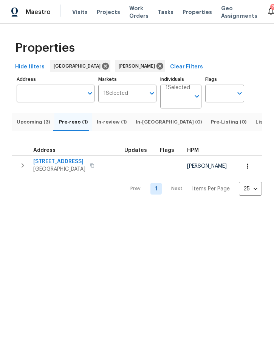
click at [29, 126] on span "Upcoming (3)" at bounding box center [33, 122] width 33 height 8
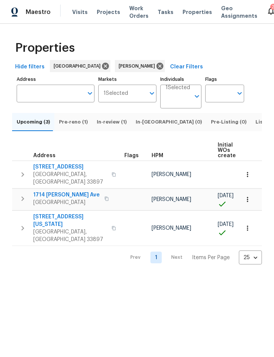
click at [21, 223] on icon "button" at bounding box center [22, 227] width 9 height 9
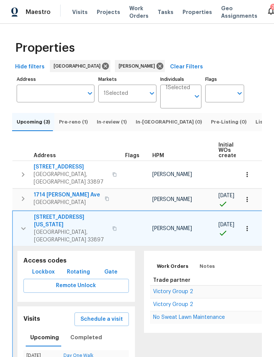
click at [20, 224] on icon "button" at bounding box center [23, 228] width 9 height 9
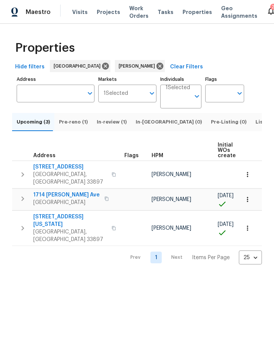
click at [25, 198] on icon "button" at bounding box center [22, 198] width 9 height 9
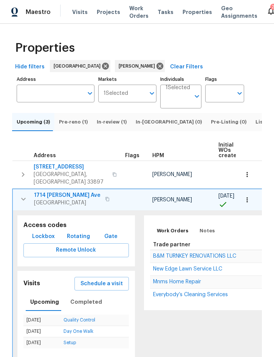
click at [21, 200] on icon "button" at bounding box center [23, 198] width 9 height 9
